Goal: Information Seeking & Learning: Check status

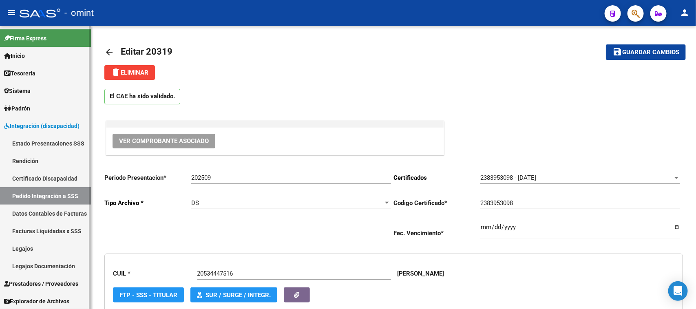
scroll to position [16, 0]
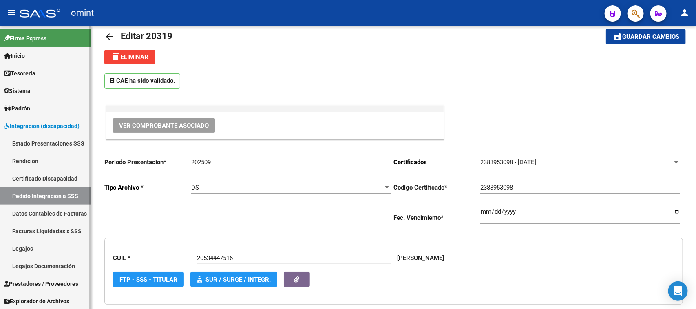
click at [57, 85] on link "Sistema" at bounding box center [45, 91] width 91 height 18
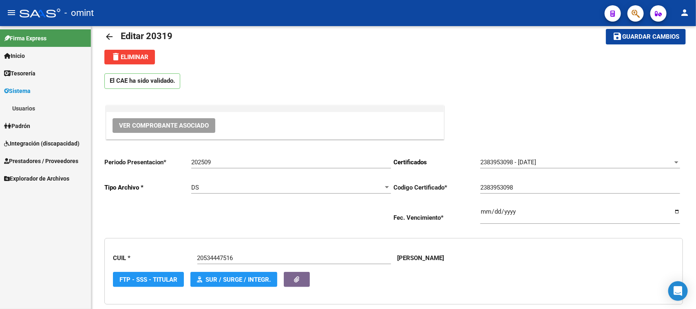
click at [56, 103] on link "Usuarios" at bounding box center [45, 109] width 91 height 18
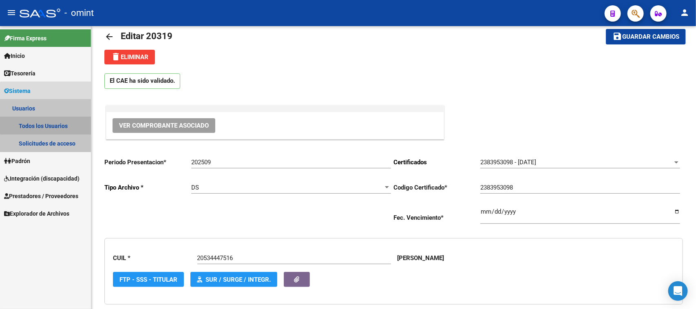
click at [53, 121] on link "Todos los Usuarios" at bounding box center [45, 126] width 91 height 18
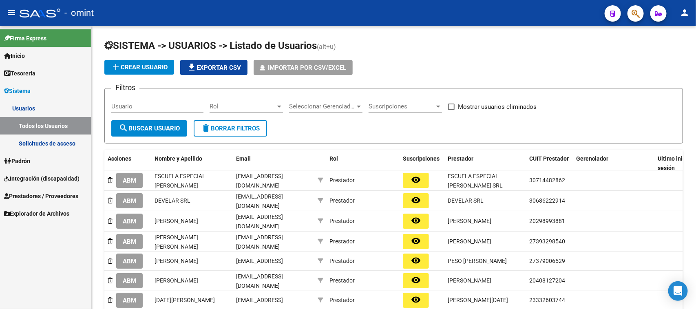
click at [64, 137] on link "Solicitudes de acceso" at bounding box center [45, 144] width 91 height 18
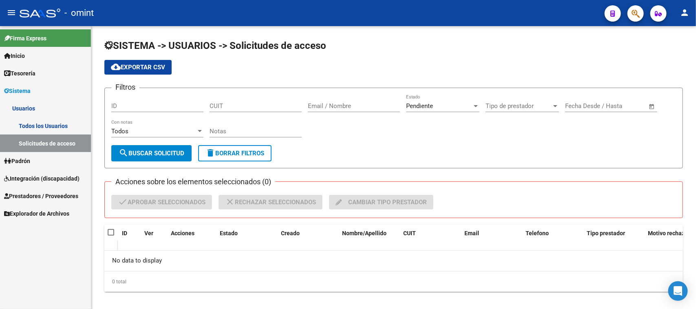
click at [31, 174] on span "Integración (discapacidad)" at bounding box center [41, 178] width 75 height 9
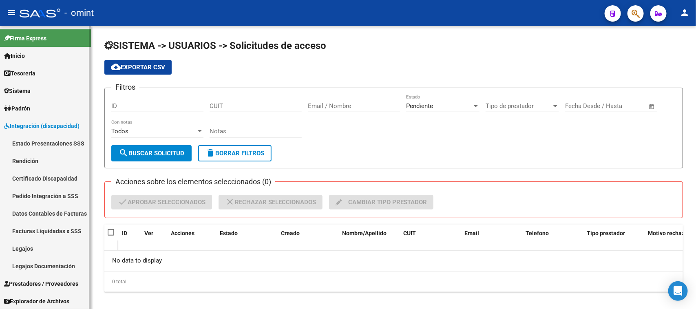
click at [54, 250] on link "Legajos" at bounding box center [45, 249] width 91 height 18
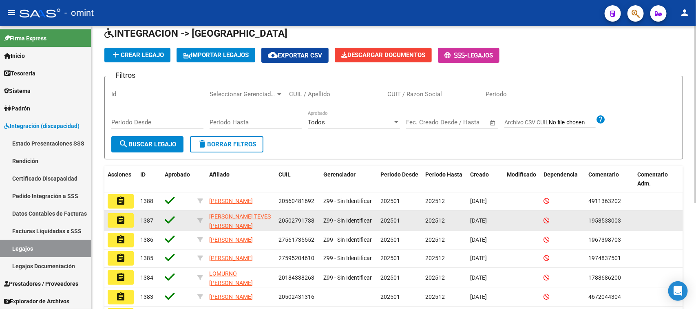
scroll to position [51, 0]
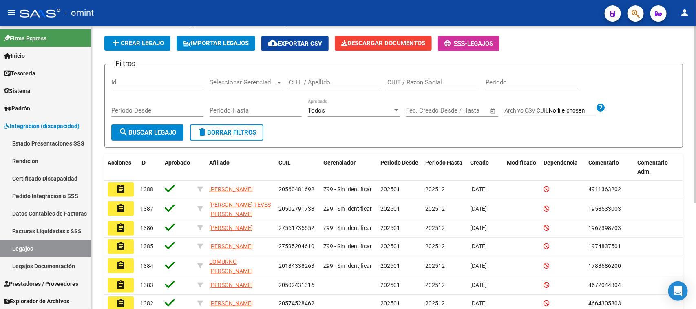
click at [308, 84] on input "CUIL / Apellido" at bounding box center [335, 82] width 92 height 7
type input "LIBERATO"
click at [157, 137] on button "search Buscar Legajo" at bounding box center [147, 132] width 72 height 16
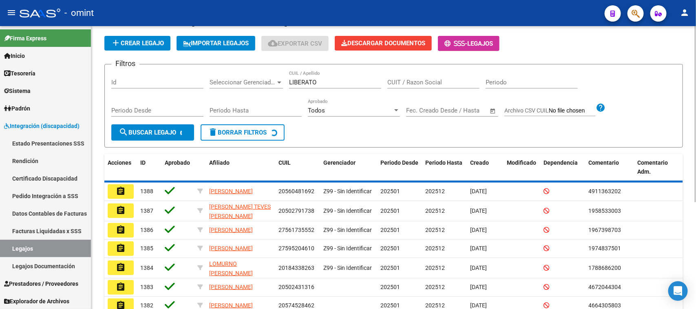
scroll to position [0, 0]
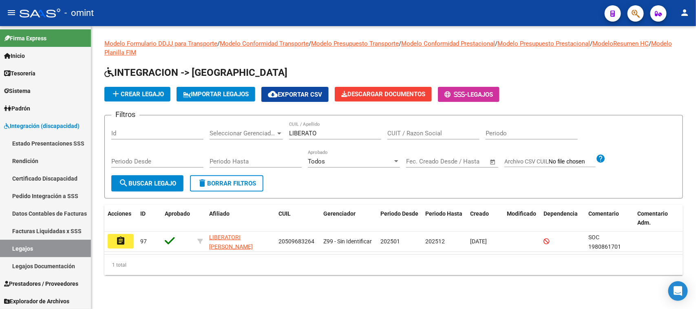
click at [124, 243] on mat-icon "assignment" at bounding box center [121, 241] width 10 height 10
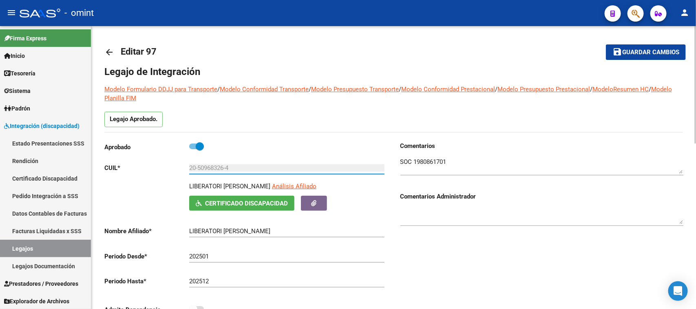
drag, startPoint x: 255, startPoint y: 170, endPoint x: 165, endPoint y: 183, distance: 91.0
click at [153, 178] on div "Aprobado CUIL * 20-50968326-4 Ingresar CUIL LIBERATORI [PERSON_NAME] Análisis A…" at bounding box center [245, 231] width 283 height 178
click at [38, 199] on link "Pedido Integración a SSS" at bounding box center [45, 196] width 91 height 18
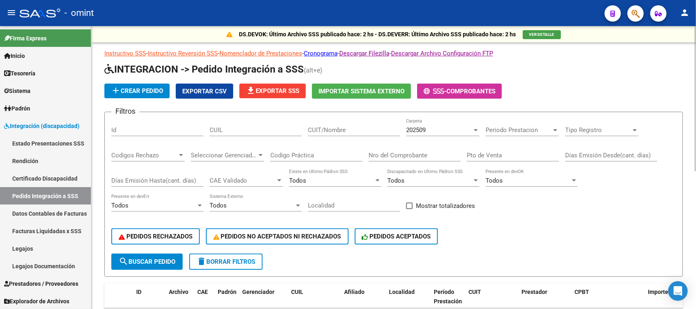
click at [265, 132] on input "CUIL" at bounding box center [256, 129] width 92 height 7
click at [161, 251] on div "PEDIDOS RECHAZADOS PEDIDOS NO ACEPTADOS NI RECHAZADOS PEDIDOS ACEPTADOS" at bounding box center [393, 236] width 565 height 34
click at [178, 255] on button "search Buscar Pedido" at bounding box center [146, 262] width 71 height 16
click at [219, 127] on input "CUIL" at bounding box center [256, 129] width 92 height 7
click at [246, 127] on input "CUIL" at bounding box center [256, 129] width 92 height 7
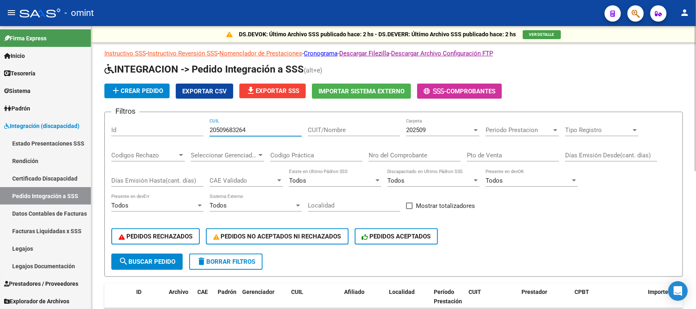
type input "20509683264"
click at [147, 255] on button "search Buscar Pedido" at bounding box center [146, 262] width 71 height 16
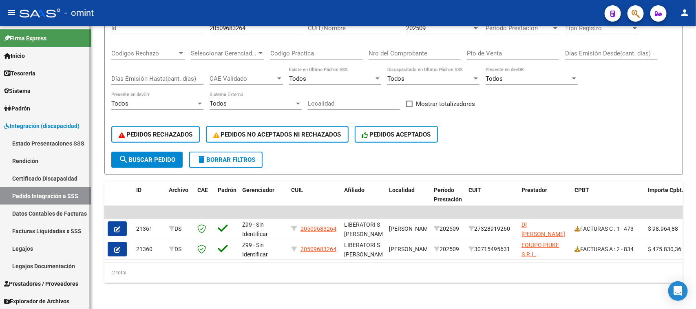
click at [38, 248] on link "Legajos" at bounding box center [45, 249] width 91 height 18
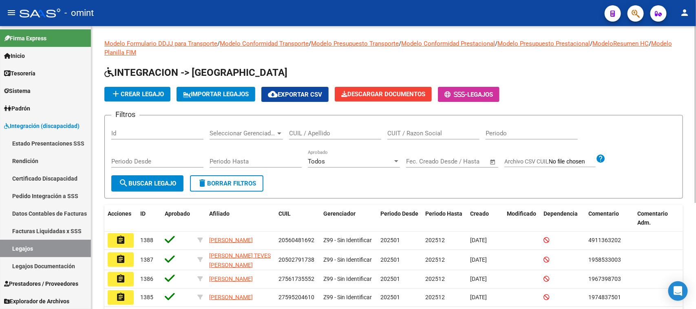
click at [308, 133] on input "CUIL / Apellido" at bounding box center [335, 133] width 92 height 7
paste input "20-50968326-4"
click at [154, 191] on form "Filtros Id Seleccionar Gerenciador Seleccionar Gerenciador 20-50968326-4 CUIL /…" at bounding box center [393, 157] width 579 height 84
click at [155, 186] on button "search Buscar Legajo" at bounding box center [147, 183] width 72 height 16
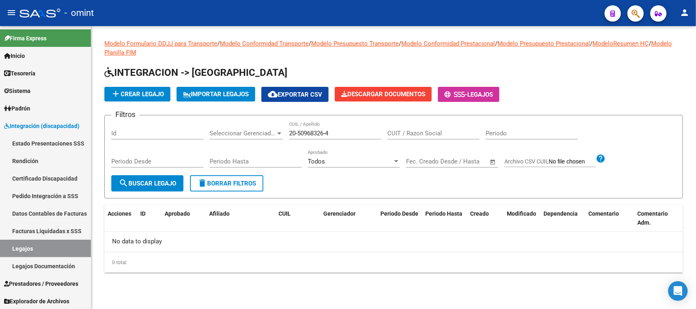
click at [299, 133] on input "20-50968326-4" at bounding box center [335, 133] width 92 height 7
click at [326, 133] on input "2050968326-4" at bounding box center [335, 133] width 92 height 7
type input "20509683264"
click at [125, 190] on button "search Buscar Legajo" at bounding box center [147, 183] width 72 height 16
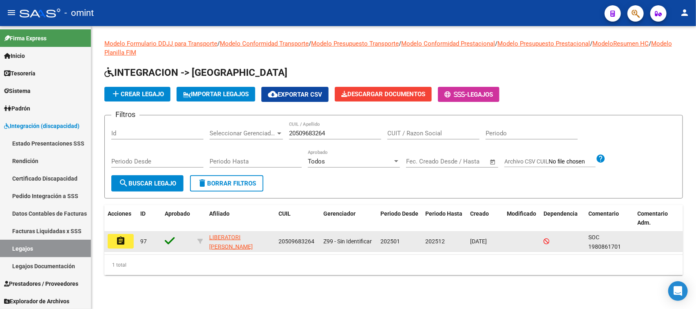
click at [129, 245] on button "assignment" at bounding box center [121, 241] width 26 height 15
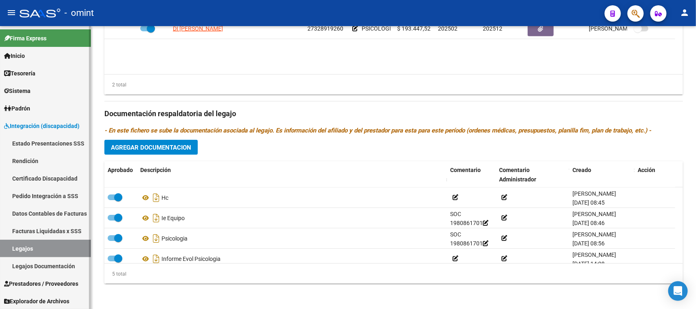
click at [43, 285] on span "Prestadores / Proveedores" at bounding box center [41, 283] width 74 height 9
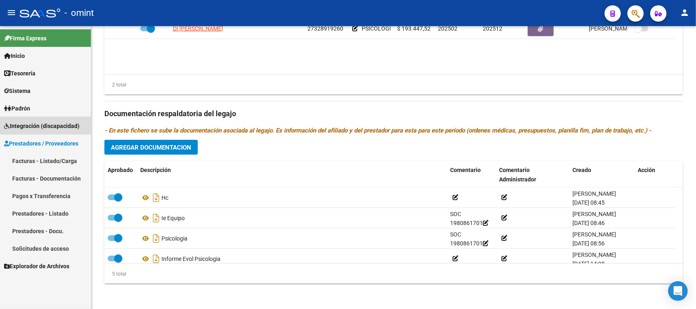
click at [52, 124] on span "Integración (discapacidad)" at bounding box center [41, 126] width 75 height 9
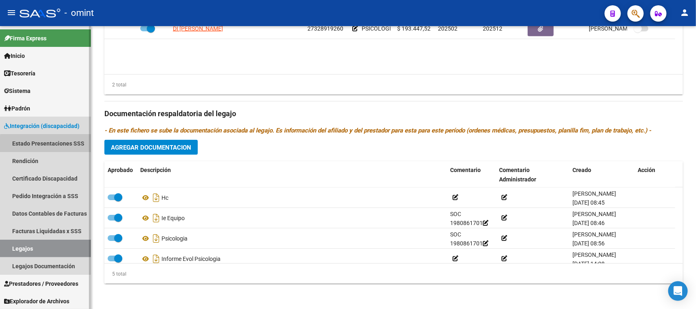
click at [56, 147] on link "Estado Presentaciones SSS" at bounding box center [45, 144] width 91 height 18
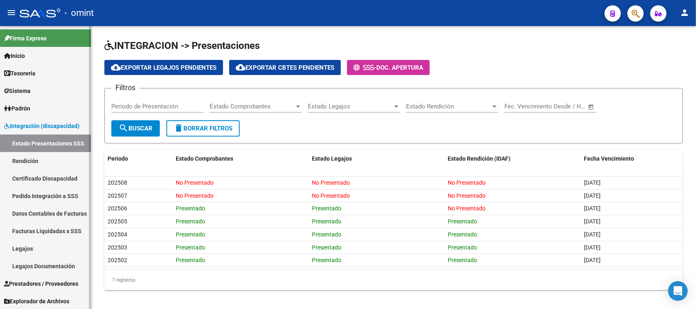
click at [38, 230] on link "Facturas Liquidadas x SSS" at bounding box center [45, 231] width 91 height 18
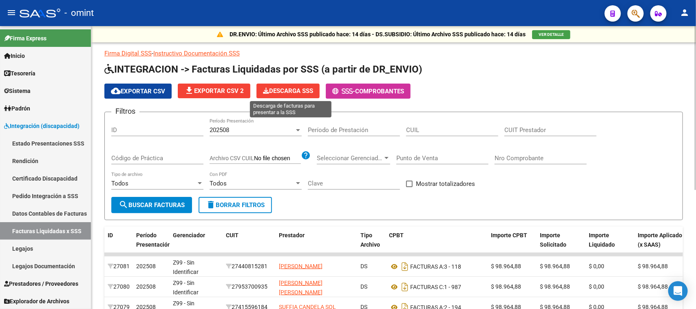
click at [313, 91] on span "Descarga SSS" at bounding box center [288, 90] width 50 height 7
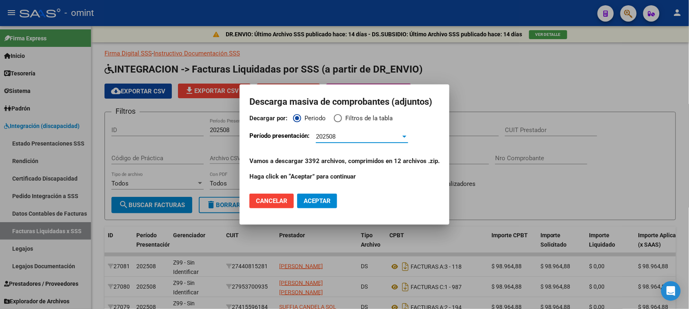
click at [329, 141] on div "202508 Período Presentación" at bounding box center [362, 137] width 92 height 12
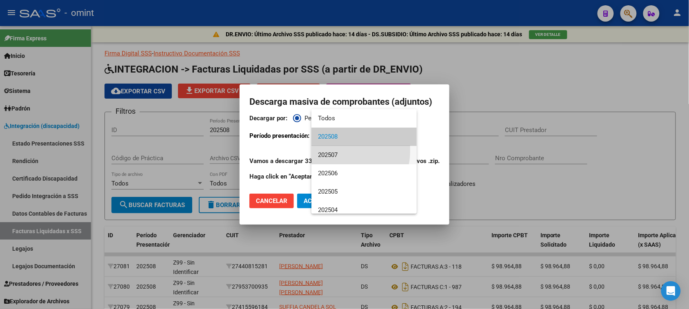
drag, startPoint x: 330, startPoint y: 150, endPoint x: 298, endPoint y: 171, distance: 37.5
click at [330, 151] on span "202507" at bounding box center [364, 155] width 92 height 18
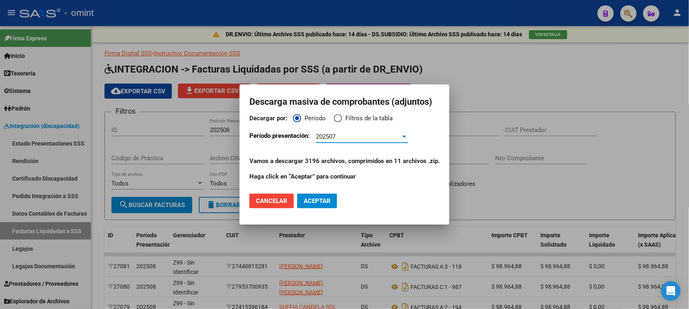
click at [330, 198] on span "Aceptar" at bounding box center [317, 200] width 27 height 7
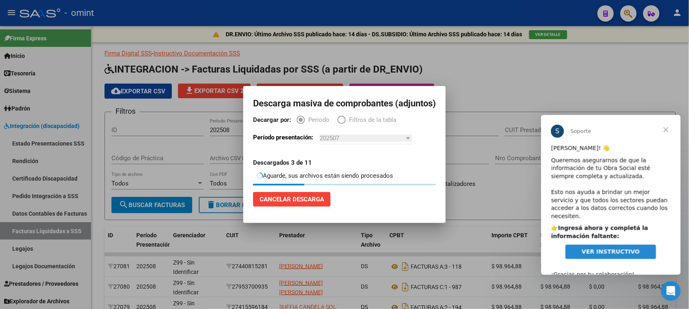
click at [665, 126] on span "Cerrar" at bounding box center [665, 129] width 29 height 29
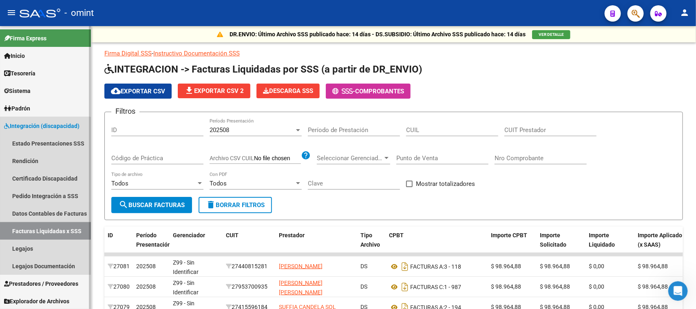
click at [41, 228] on link "Facturas Liquidadas x SSS" at bounding box center [45, 231] width 91 height 18
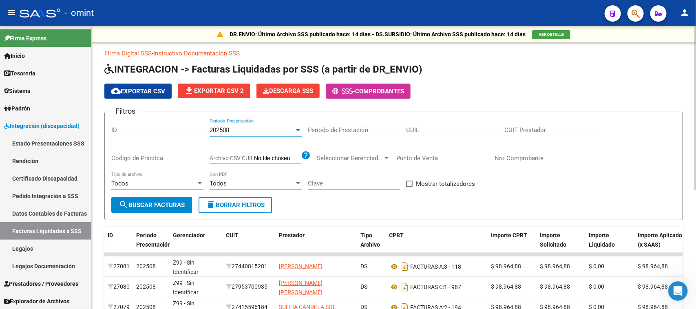
click at [241, 131] on div "202508" at bounding box center [252, 129] width 85 height 7
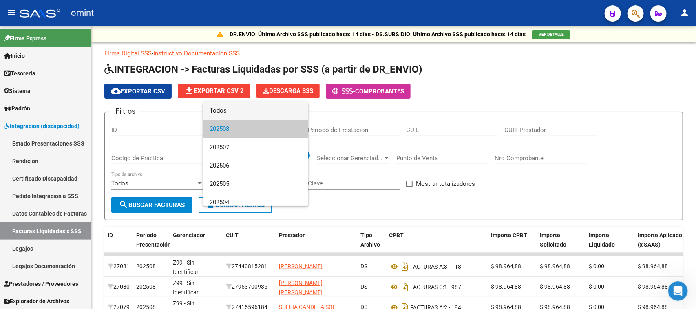
click at [245, 113] on span "Todos" at bounding box center [256, 111] width 92 height 18
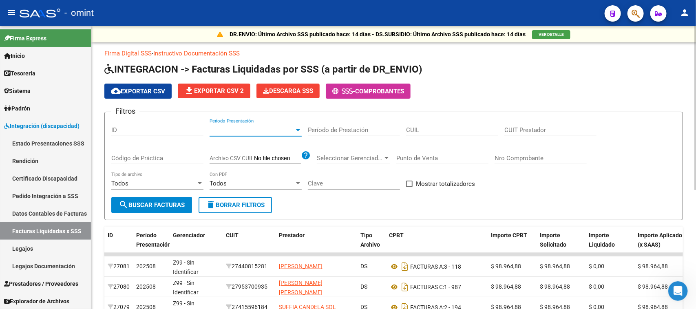
click at [413, 131] on input "CUIL" at bounding box center [452, 129] width 92 height 7
paste input "20-55994454-9"
type input "20-55994454-9"
click at [160, 209] on button "search Buscar Facturas" at bounding box center [151, 205] width 81 height 16
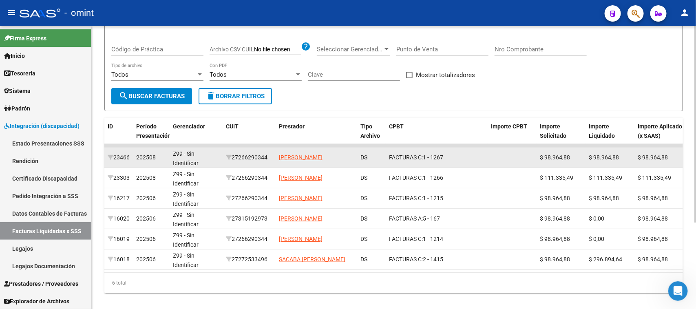
scroll to position [125, 0]
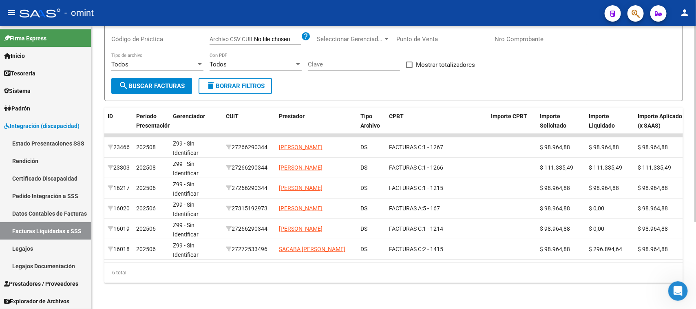
drag, startPoint x: 436, startPoint y: 254, endPoint x: 505, endPoint y: 254, distance: 69.4
click at [505, 254] on datatable-body "23466 202508 Z99 - Sin Identificar 27266290344 [PERSON_NAME] DS FACTURAS C: 1 -…" at bounding box center [393, 198] width 579 height 129
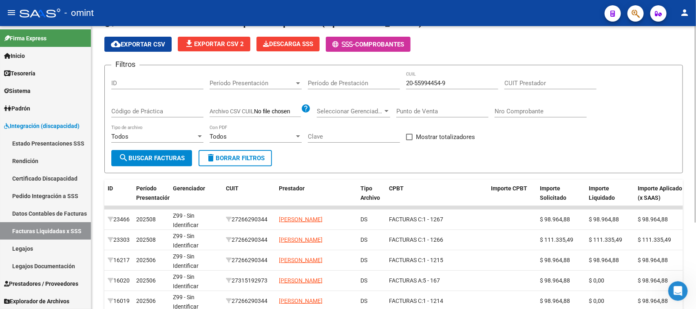
scroll to position [23, 0]
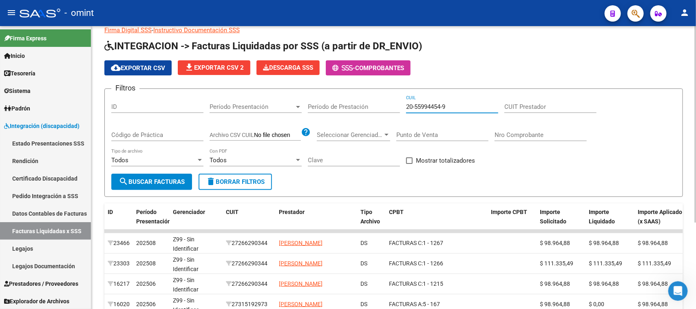
drag, startPoint x: 465, startPoint y: 106, endPoint x: 335, endPoint y: 105, distance: 130.5
click at [336, 105] on div "Filtros ID Período Presentación Período Presentación Período de Prestación 20-5…" at bounding box center [393, 134] width 565 height 78
paste input "20-29376747-6"
type input "20-29376747-6"
click at [140, 187] on button "search Buscar Facturas" at bounding box center [151, 182] width 81 height 16
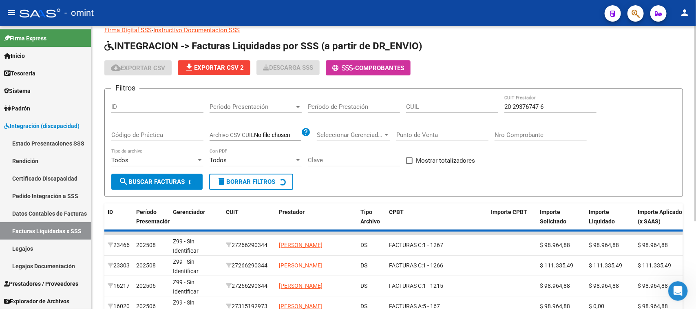
scroll to position [9, 0]
